Goal: Information Seeking & Learning: Understand process/instructions

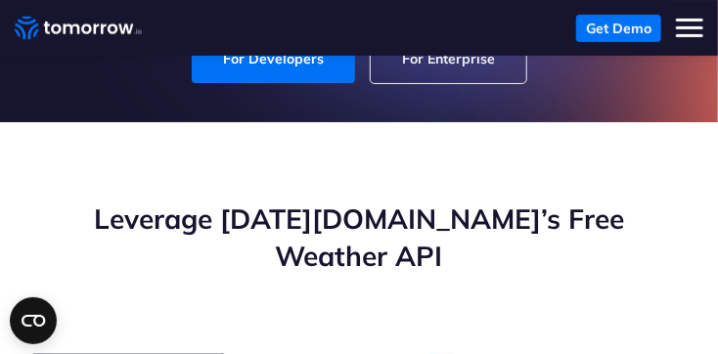
scroll to position [192, 0]
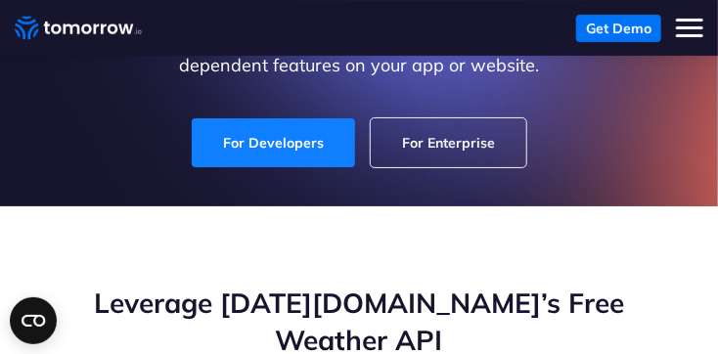
click at [286, 140] on link "For Developers" at bounding box center [273, 142] width 163 height 49
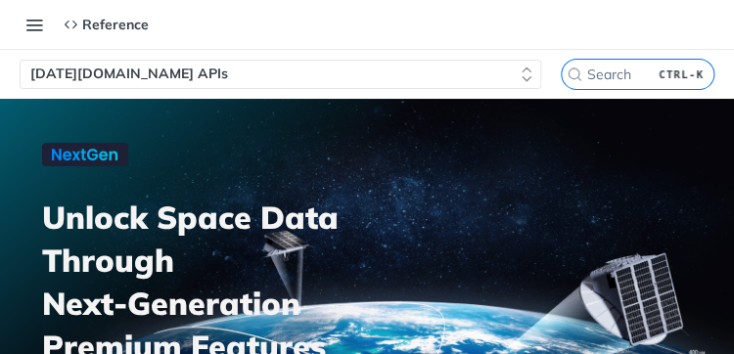
click at [216, 75] on button "Tomorrow.io APIs" at bounding box center [281, 74] width 522 height 29
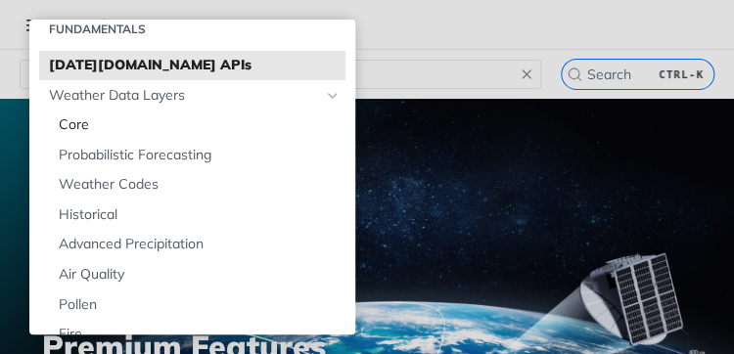
scroll to position [72, 0]
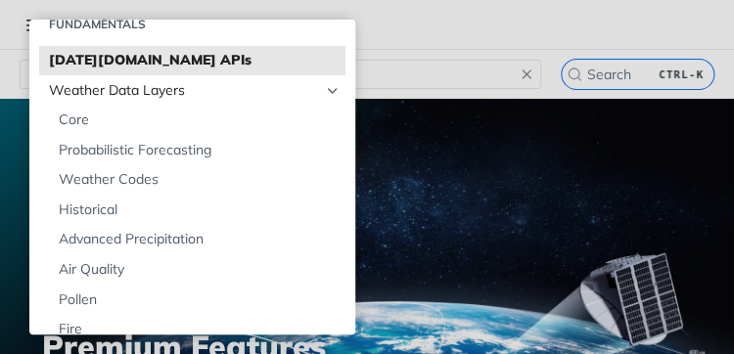
click at [146, 92] on span "Weather Data Layers" at bounding box center [184, 91] width 271 height 20
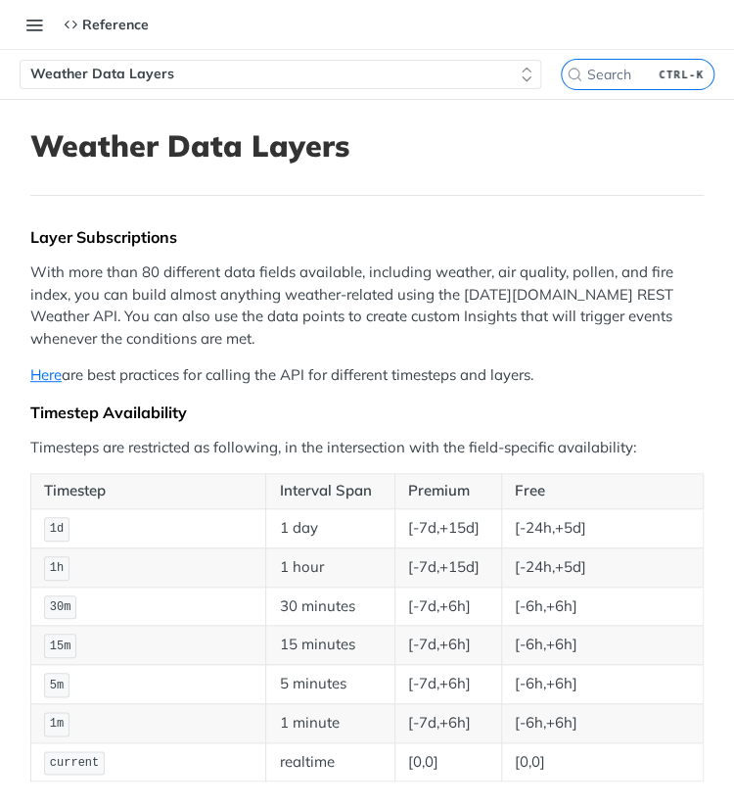
click at [43, 42] on div "Recipes Reference v4.0.1 Reference Recipes FAQs Help Center Blog API Status Get…" at bounding box center [74, 24] width 149 height 39
click at [23, 25] on button "Toggle navigation menu" at bounding box center [34, 24] width 29 height 29
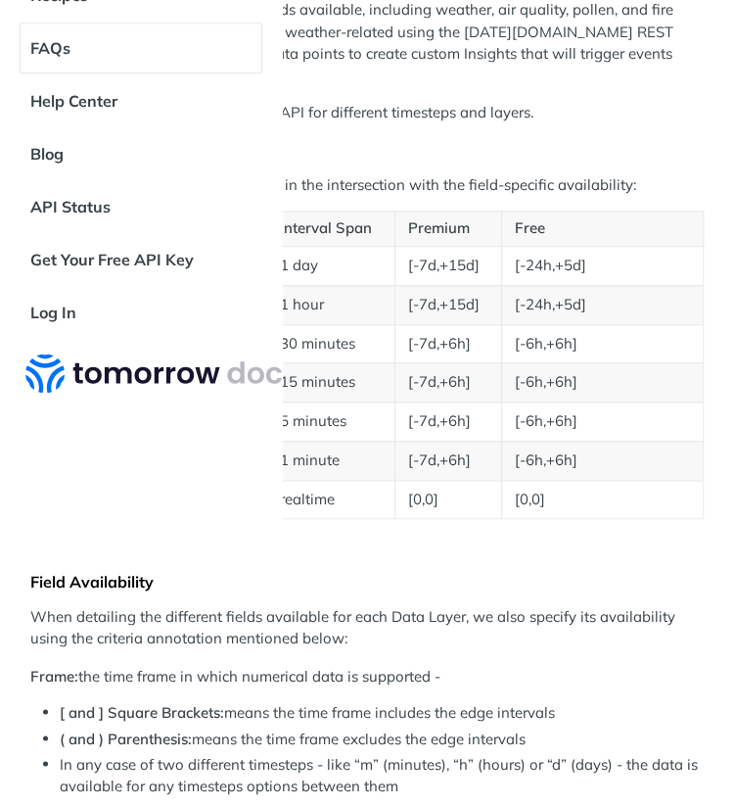
scroll to position [267, 0]
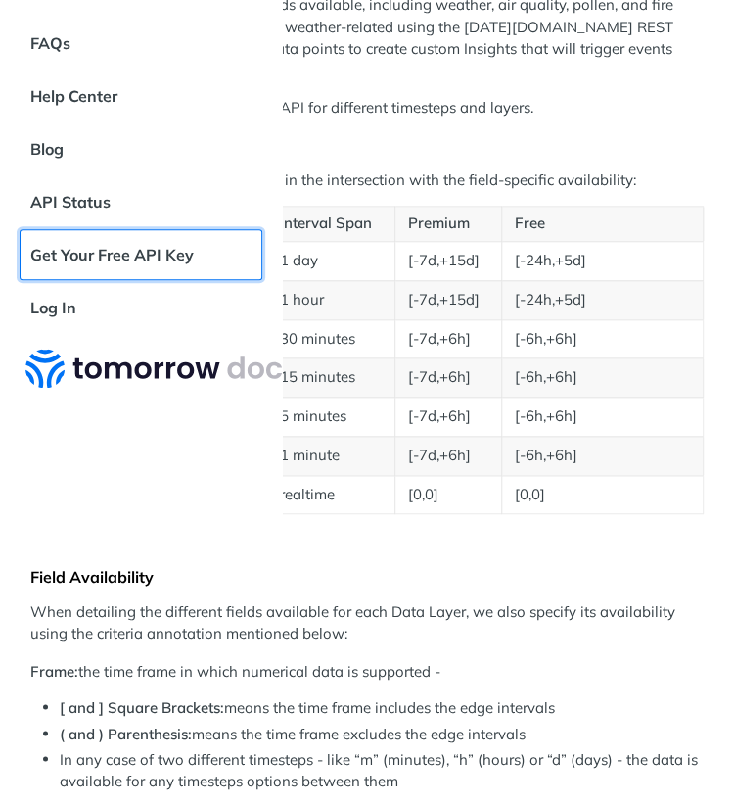
click at [73, 250] on link "Get Your Free API Key" at bounding box center [141, 254] width 243 height 51
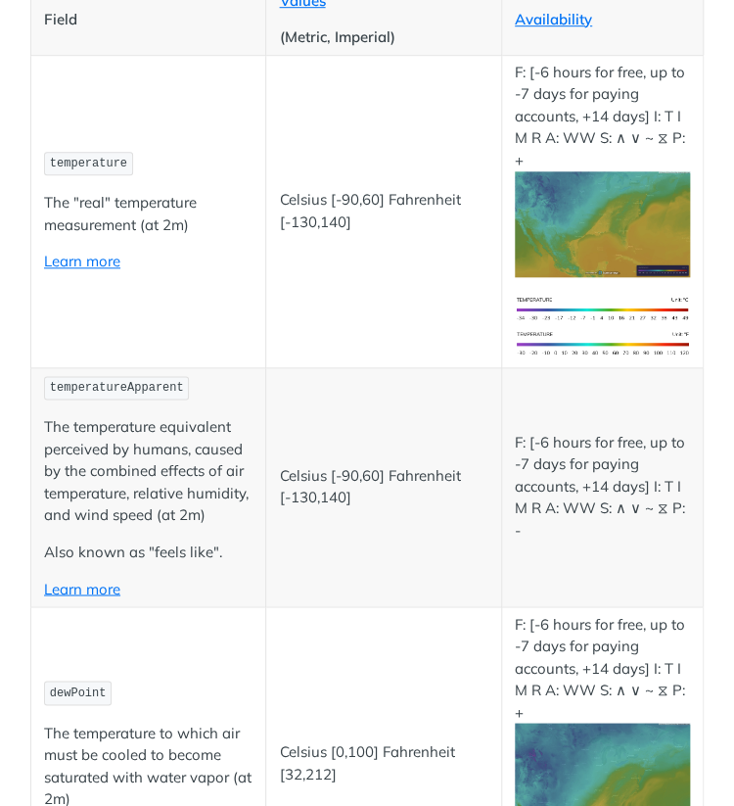
scroll to position [424, 0]
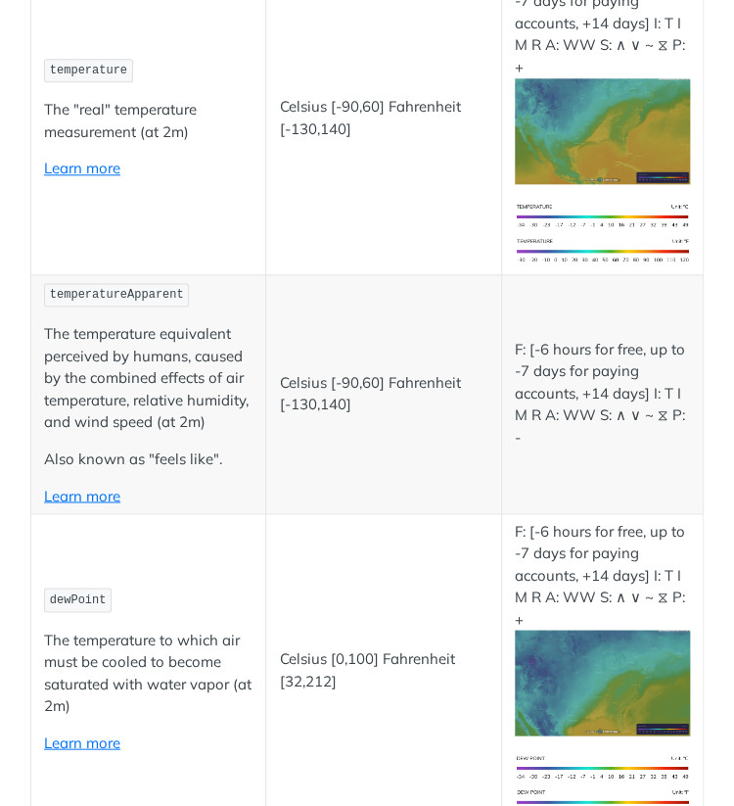
click at [343, 251] on td "Celsius [-90,60] Fahrenheit [-130,140]" at bounding box center [383, 118] width 235 height 312
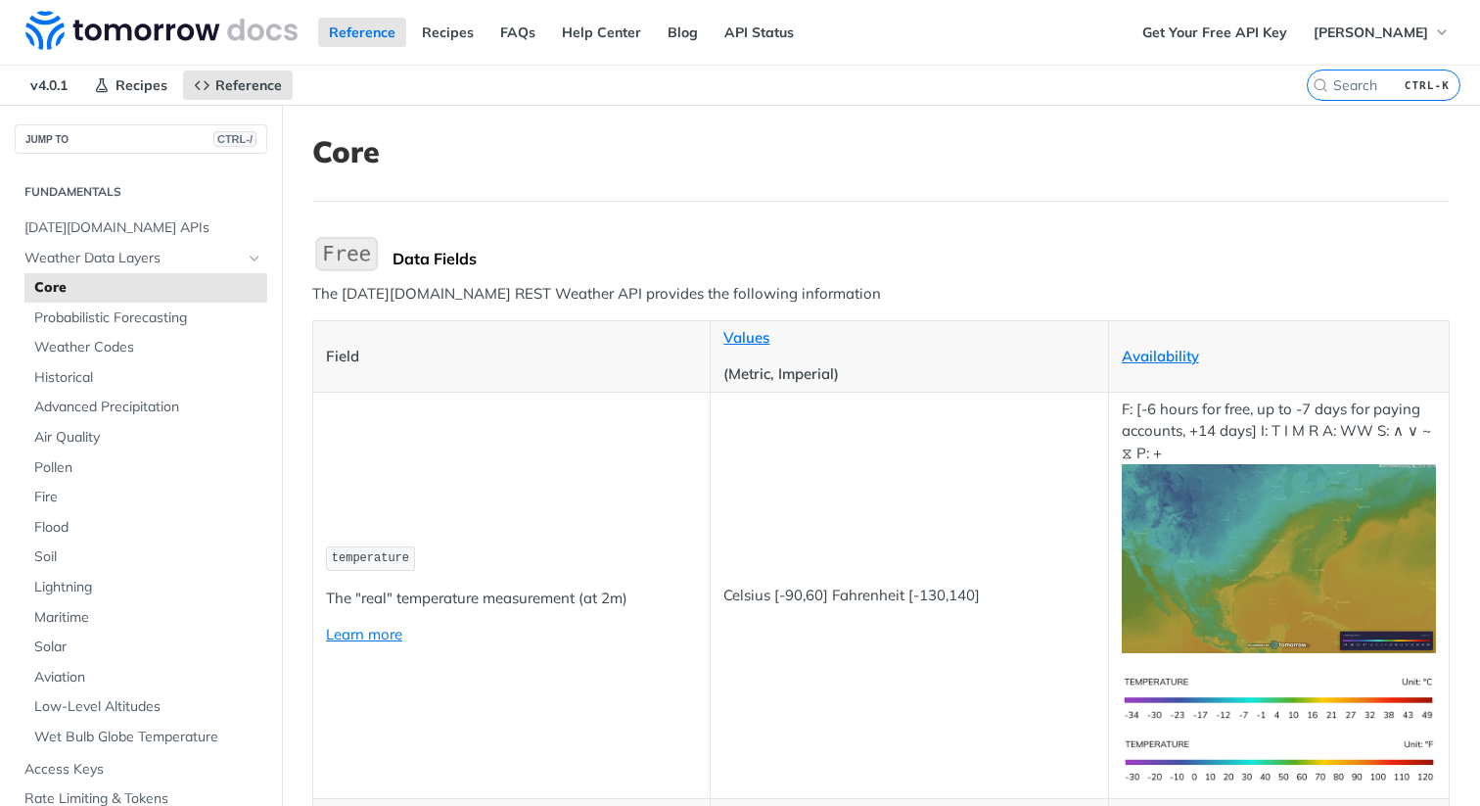
scroll to position [43, 0]
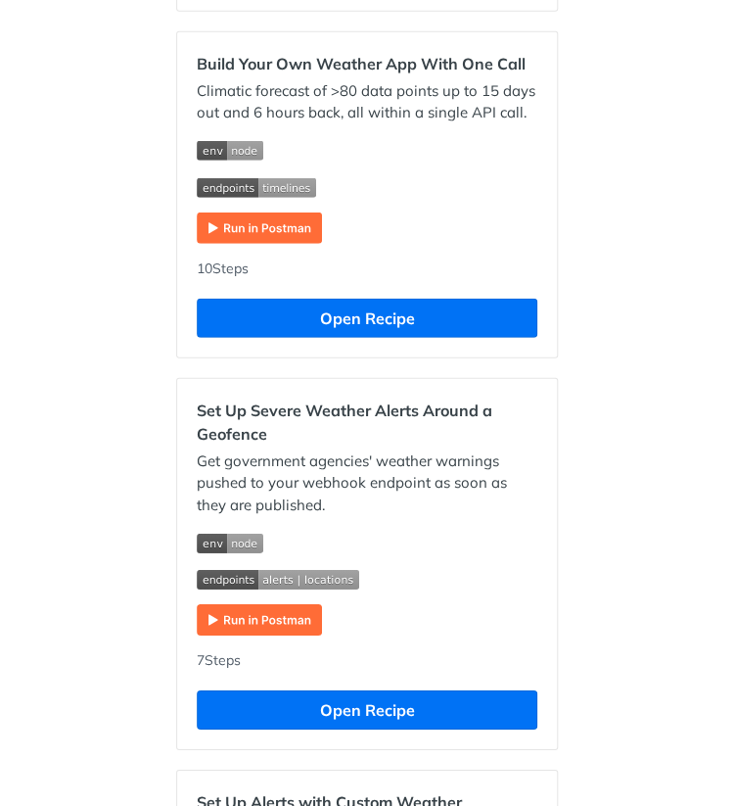
scroll to position [1175, 0]
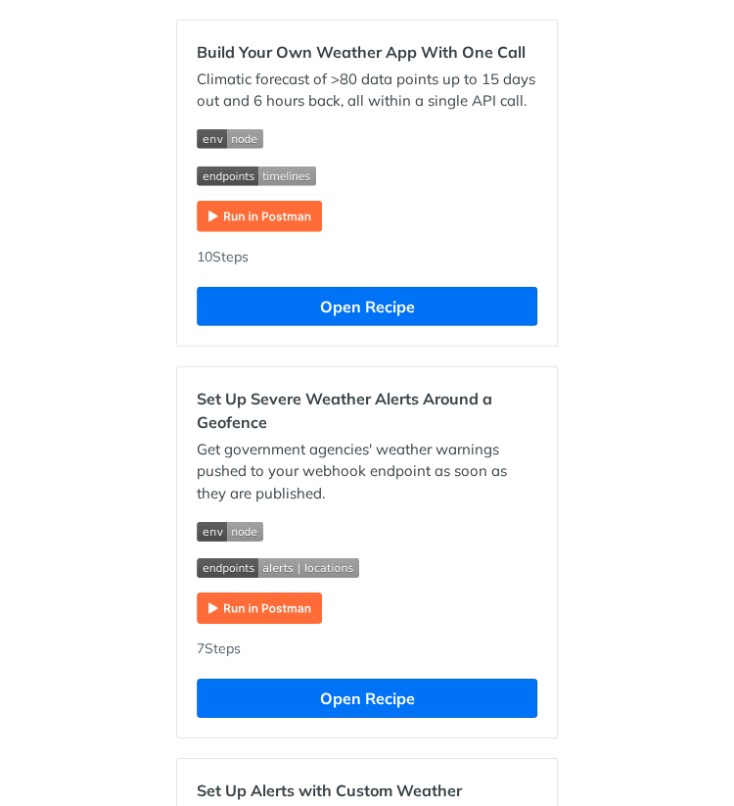
click at [213, 228] on img "Expand image" at bounding box center [259, 216] width 125 height 31
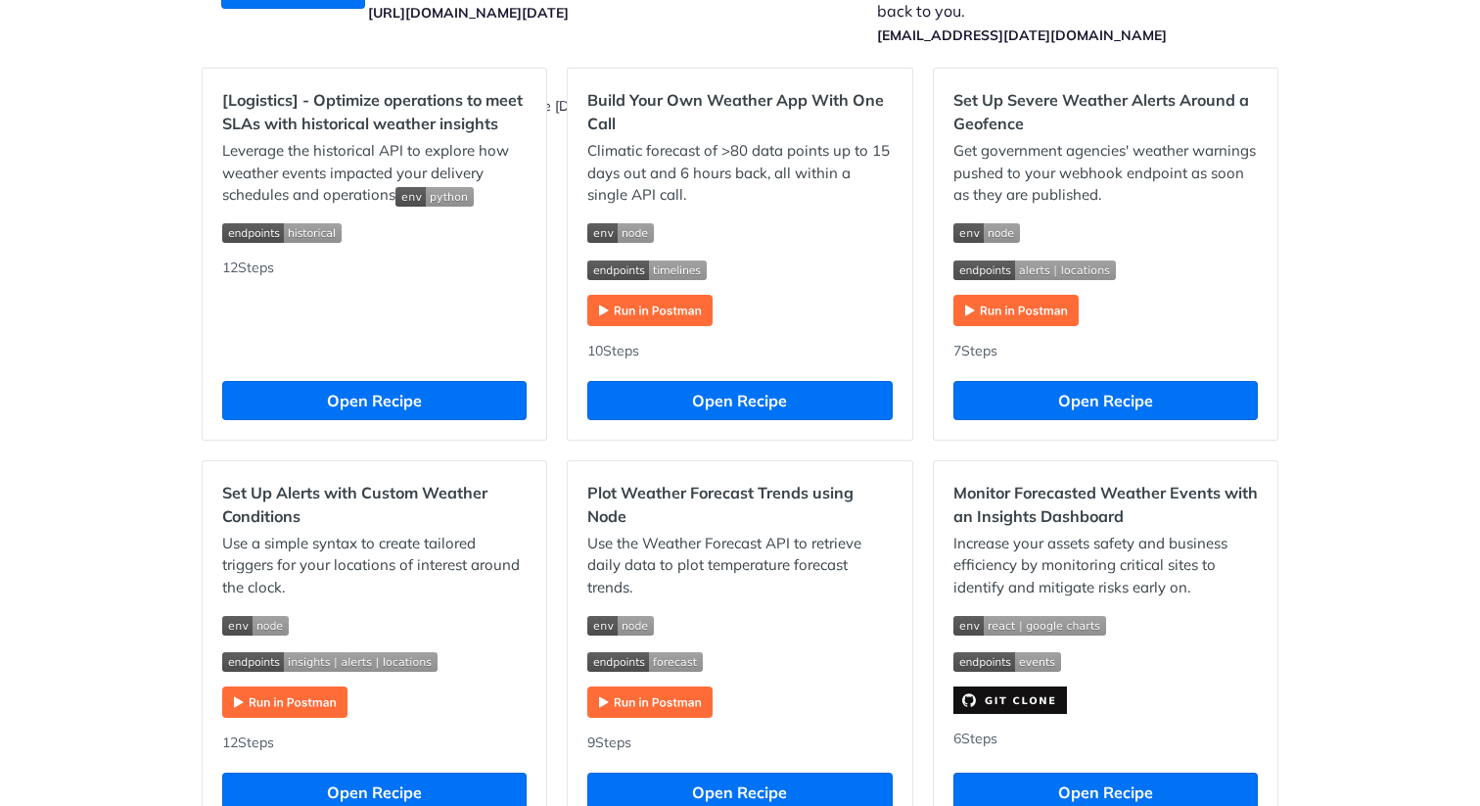
scroll to position [604, 0]
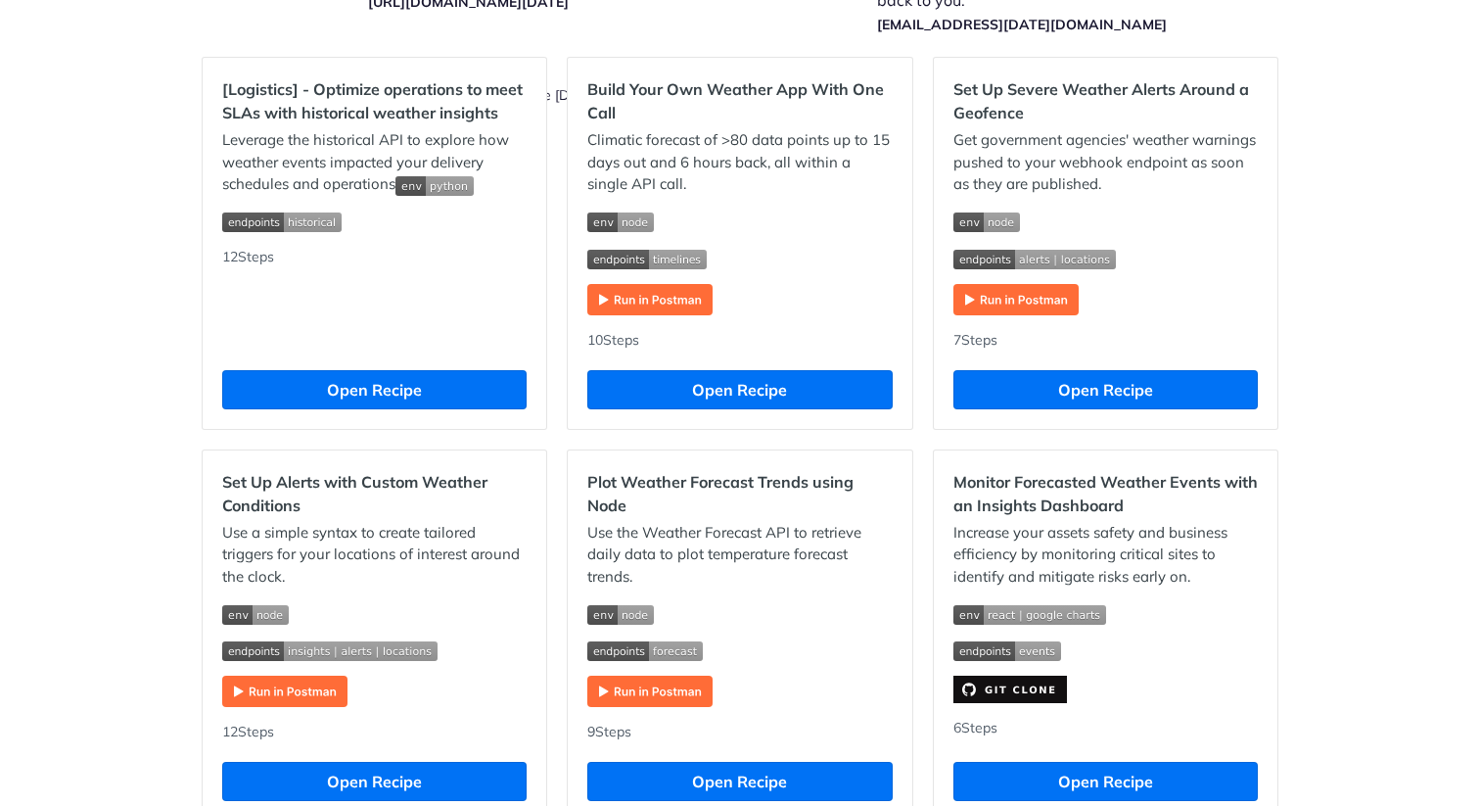
click at [132, 340] on div "Recipes [Logistics] - Optimize operations to meet SLAs with historical weather …" at bounding box center [740, 745] width 1480 height 2488
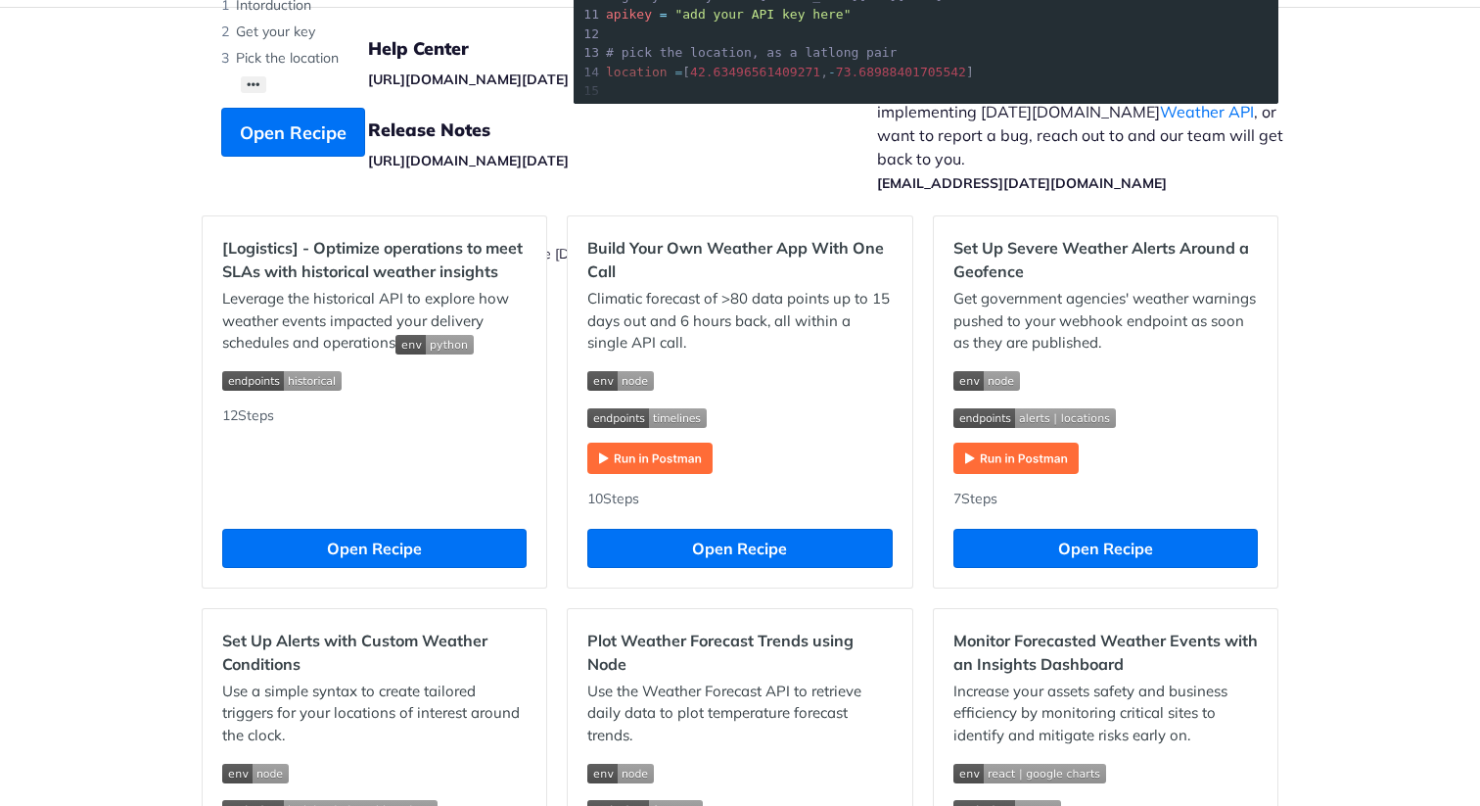
scroll to position [450, 0]
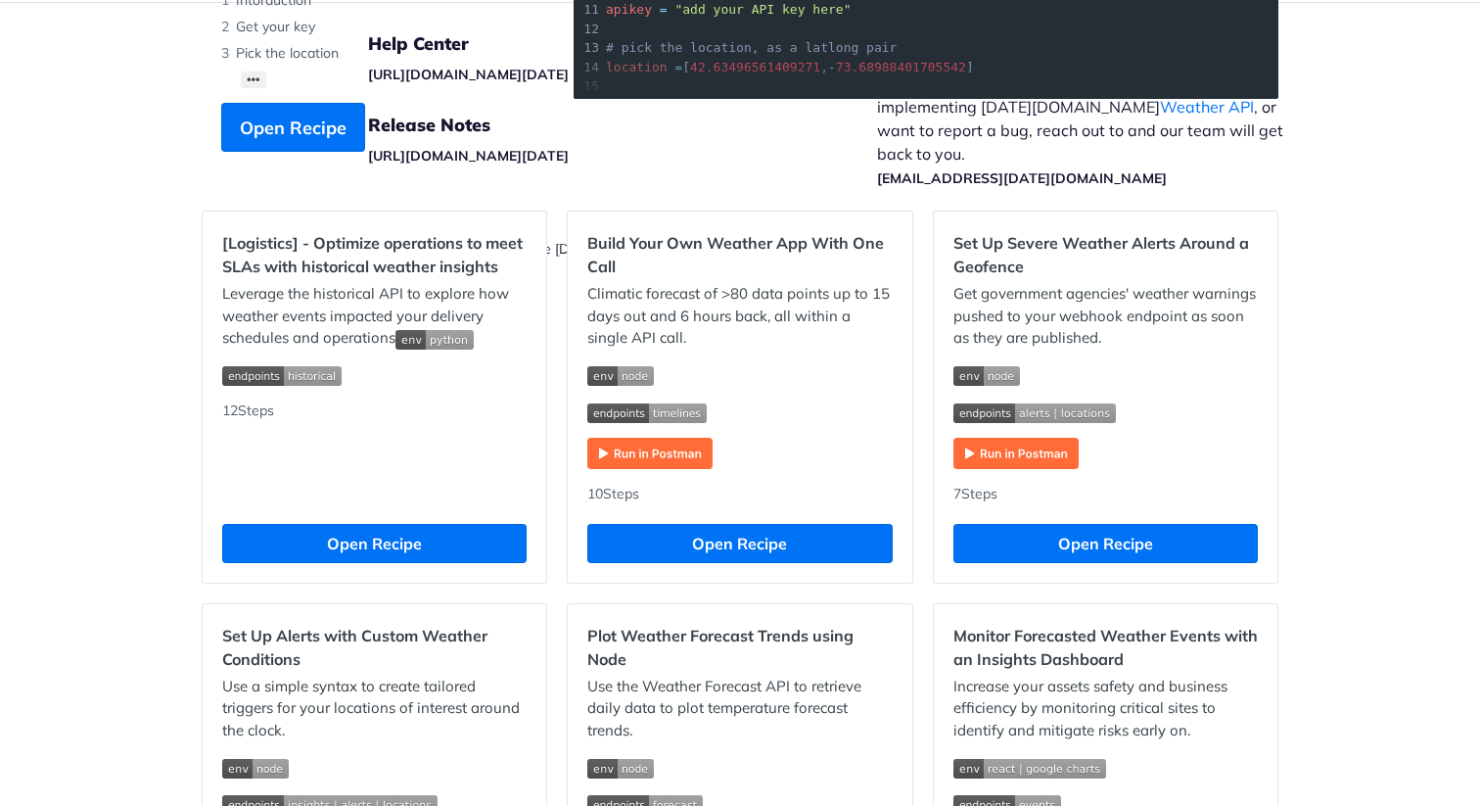
click at [644, 456] on img "Expand image" at bounding box center [649, 453] width 125 height 31
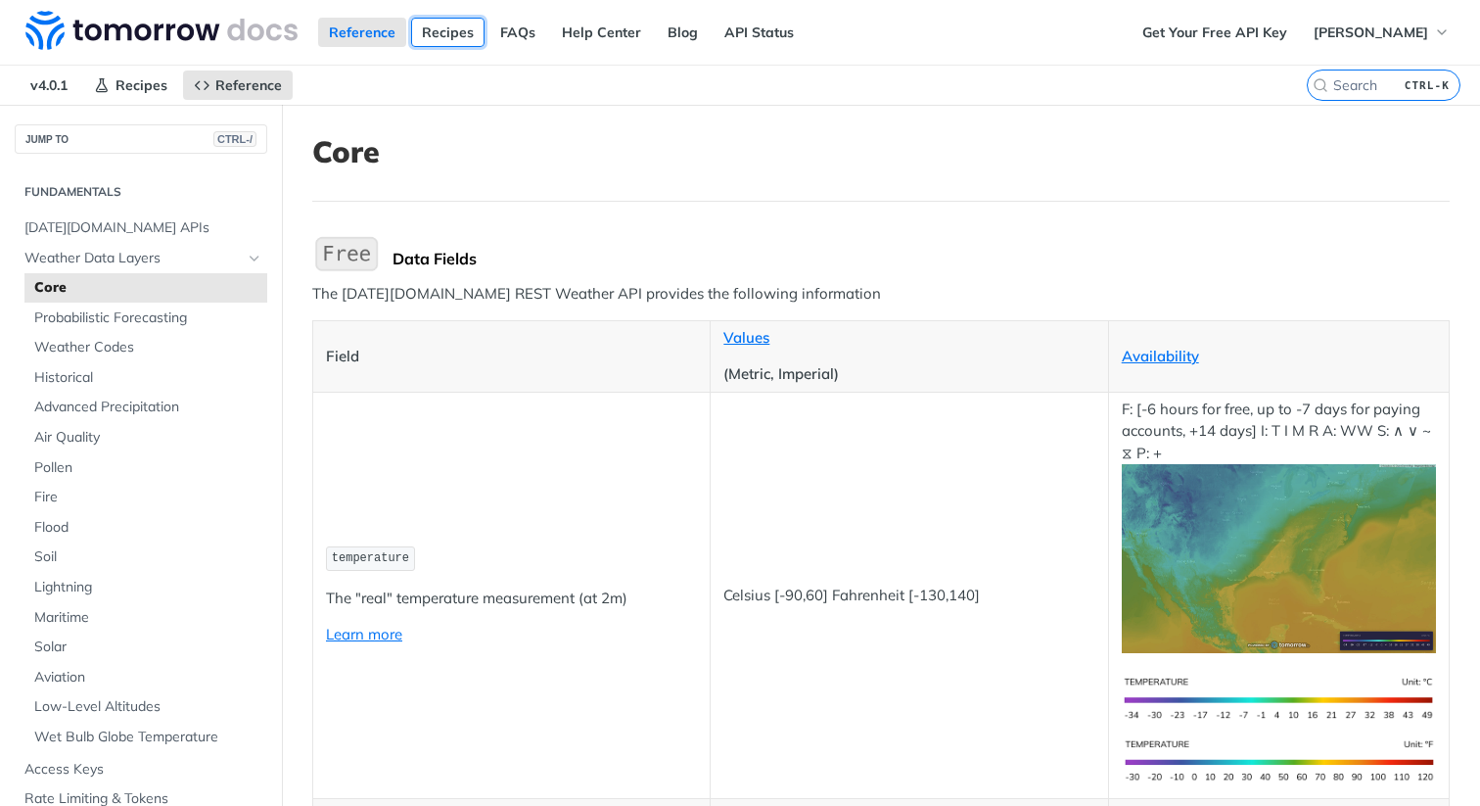
click at [436, 44] on link "Recipes" at bounding box center [447, 32] width 73 height 29
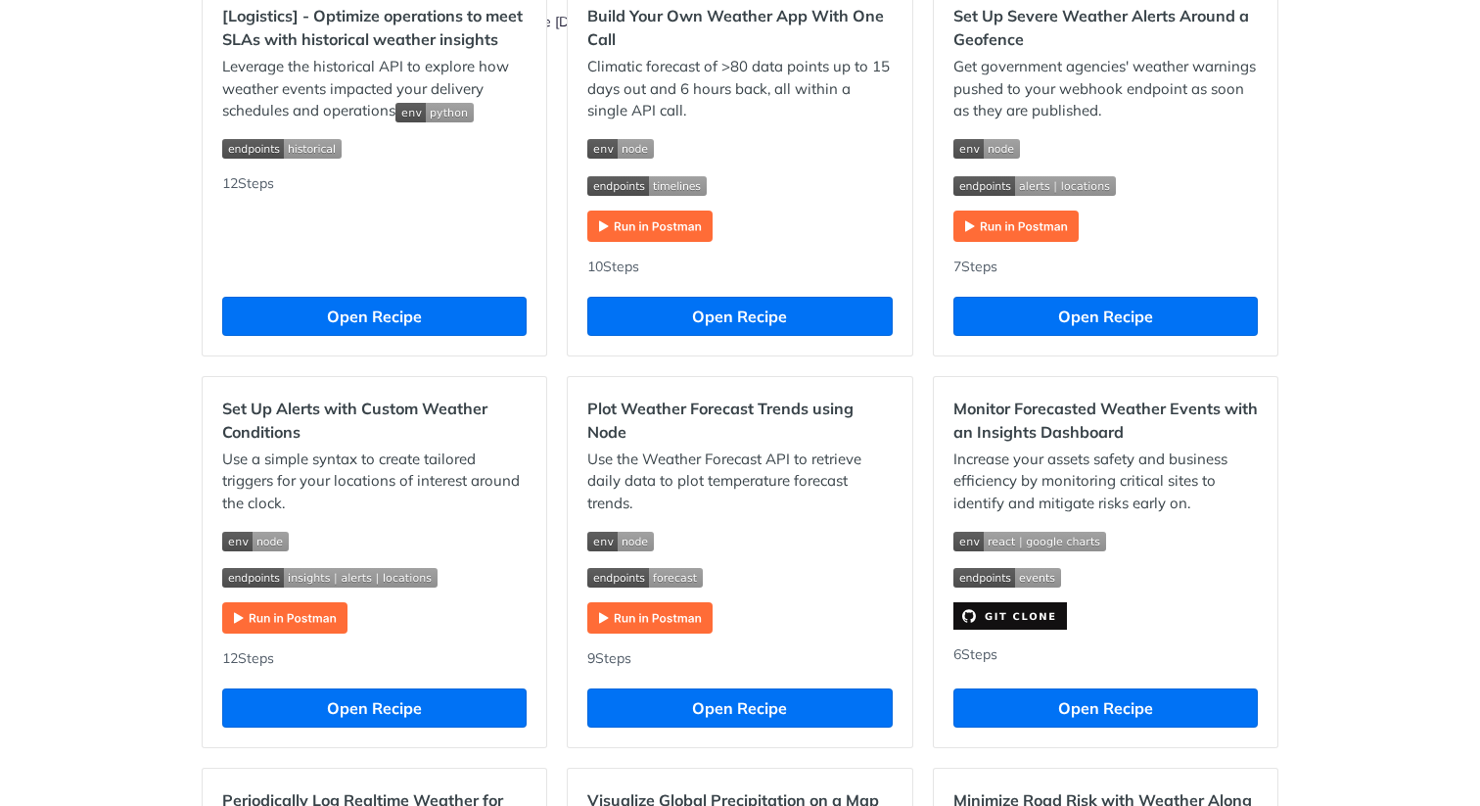
scroll to position [576, 0]
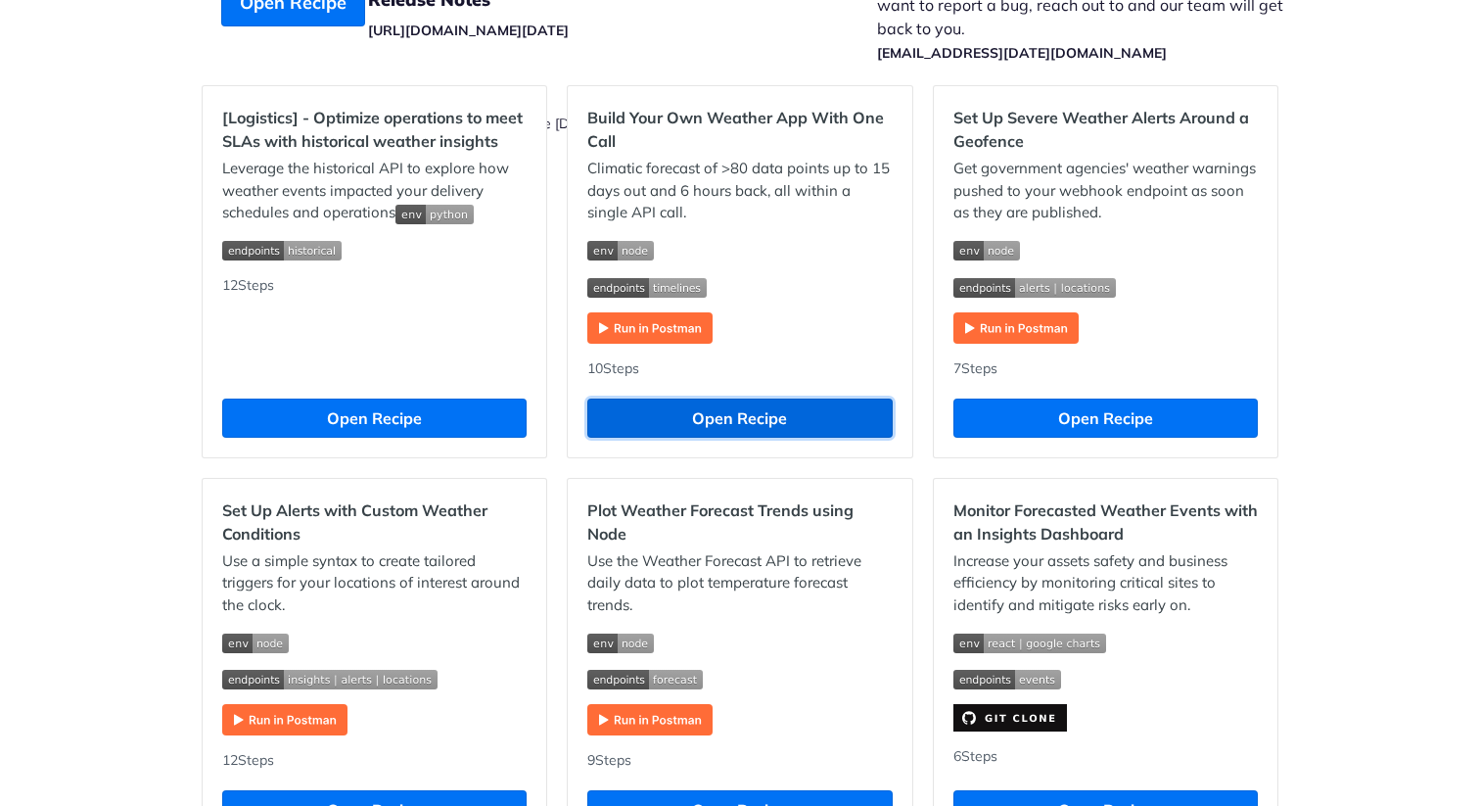
click at [677, 401] on button "Open Recipe" at bounding box center [739, 417] width 304 height 39
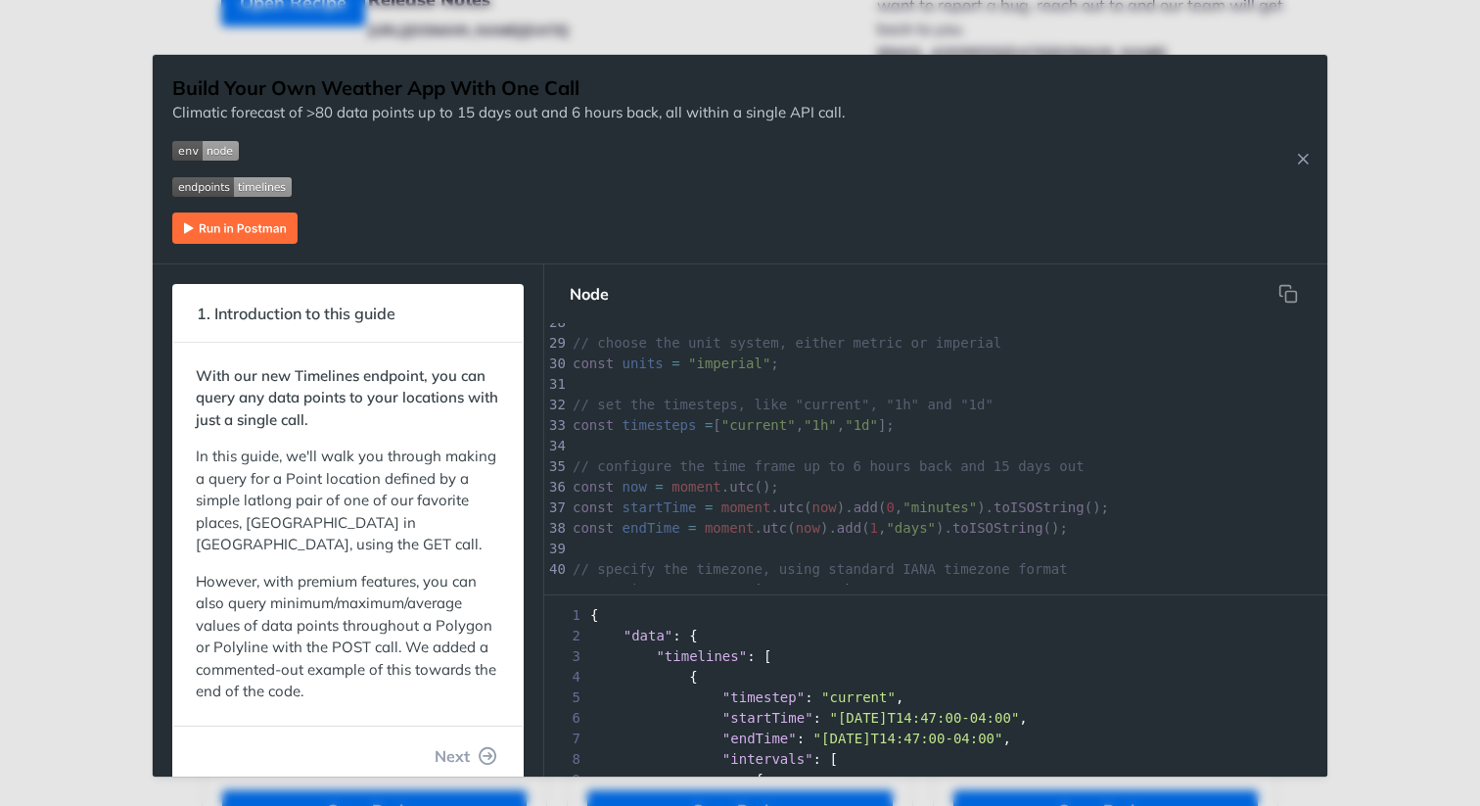
scroll to position [669, 0]
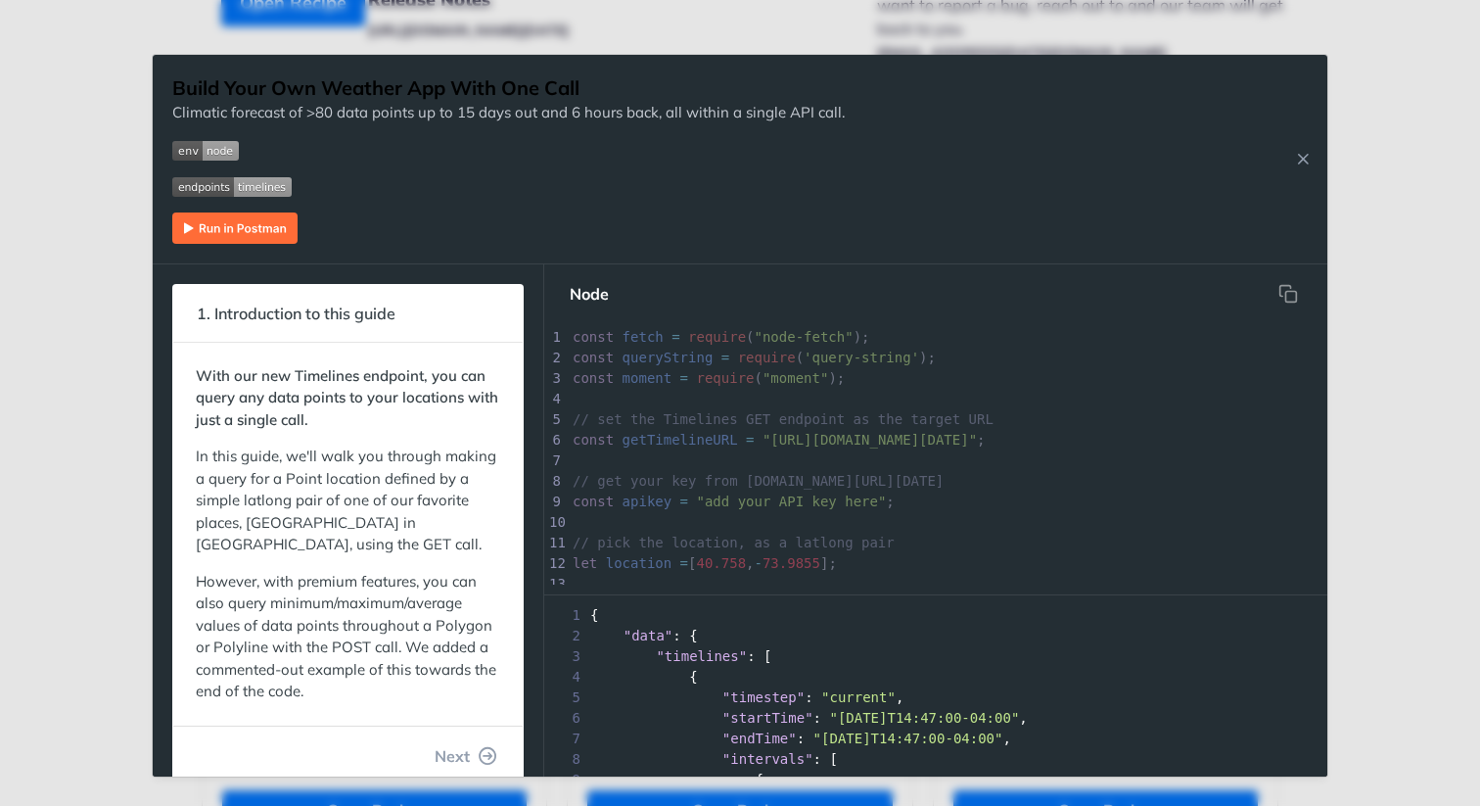
click at [799, 211] on div "Climatic forecast of >80 data points up to 15 days out and 6 hours back, all wi…" at bounding box center [508, 173] width 672 height 142
